Goal: Information Seeking & Learning: Learn about a topic

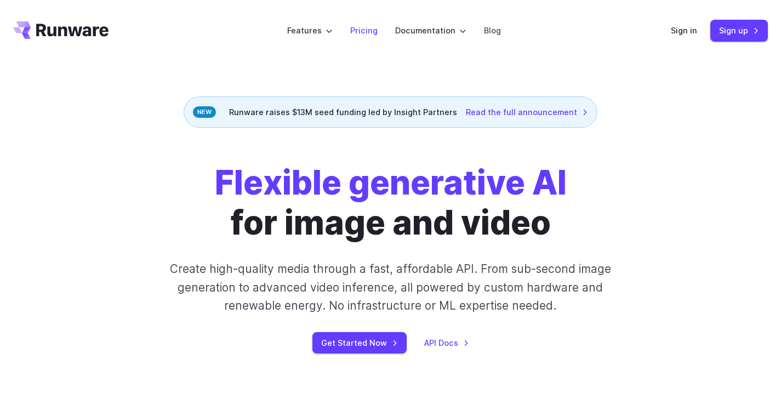
click at [365, 31] on link "Pricing" at bounding box center [363, 30] width 27 height 13
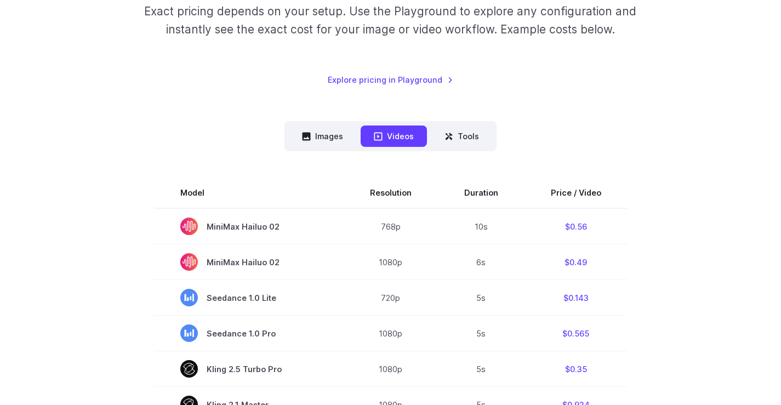
scroll to position [219, 0]
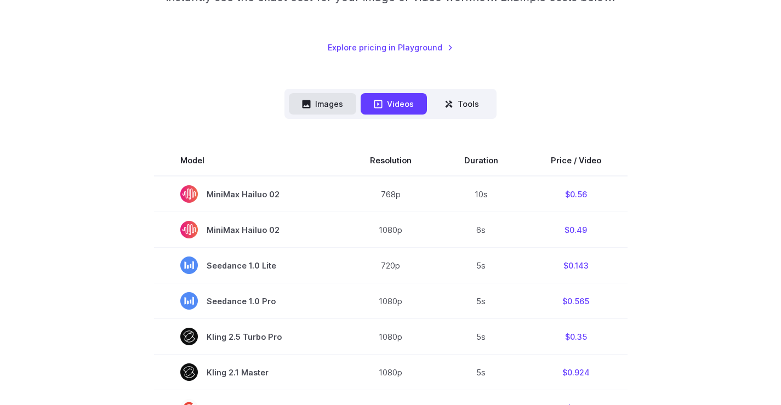
click at [333, 106] on button "Images" at bounding box center [322, 103] width 67 height 21
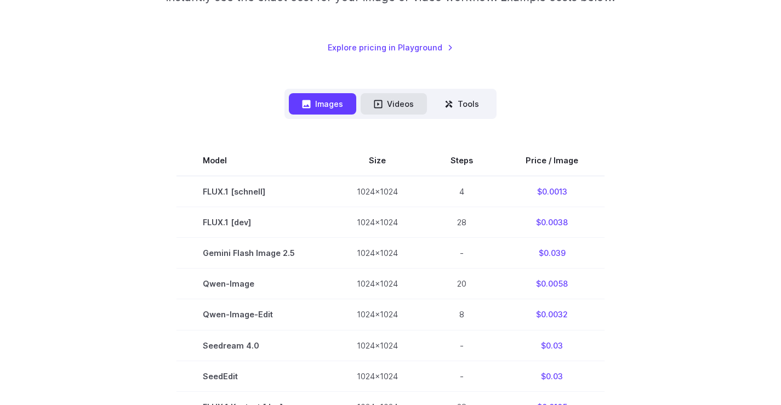
click at [385, 104] on button "Videos" at bounding box center [394, 103] width 66 height 21
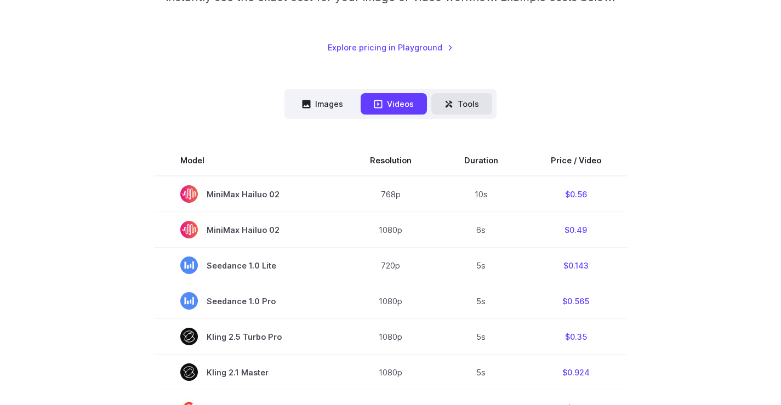
click at [471, 109] on button "Tools" at bounding box center [461, 103] width 61 height 21
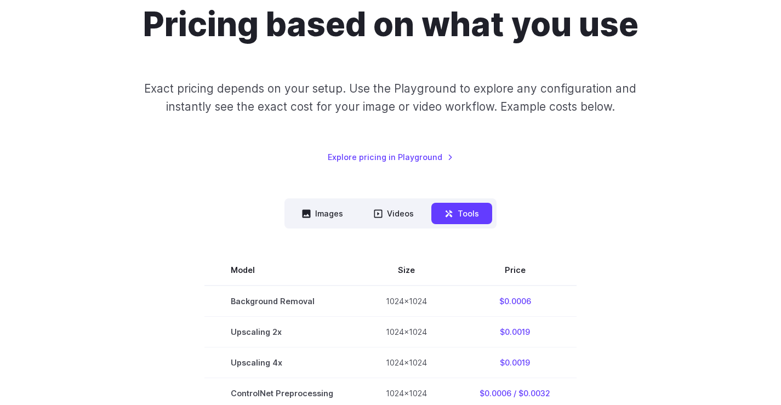
scroll to position [0, 0]
